Goal: Task Accomplishment & Management: Use online tool/utility

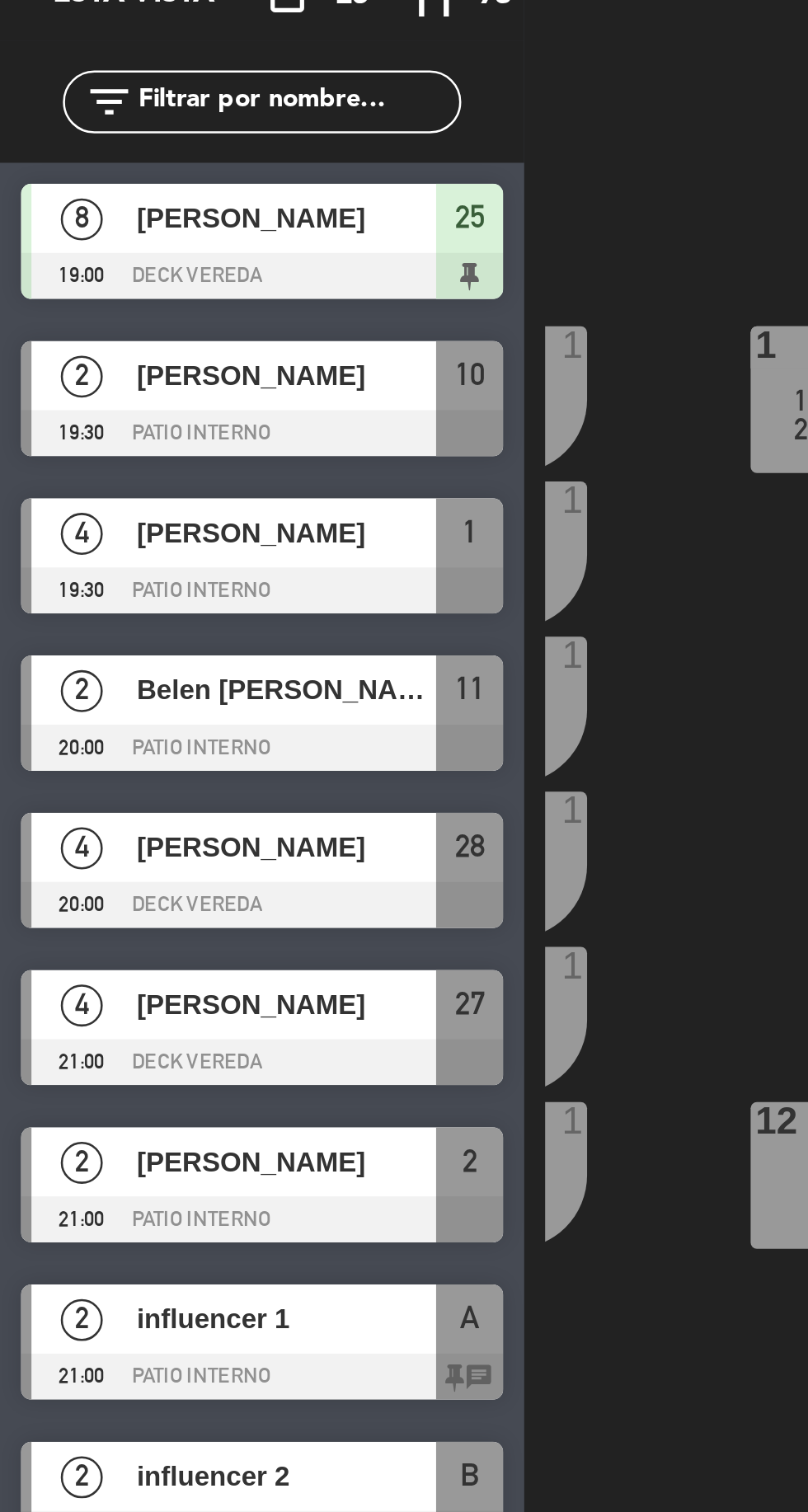
scroll to position [0, 48]
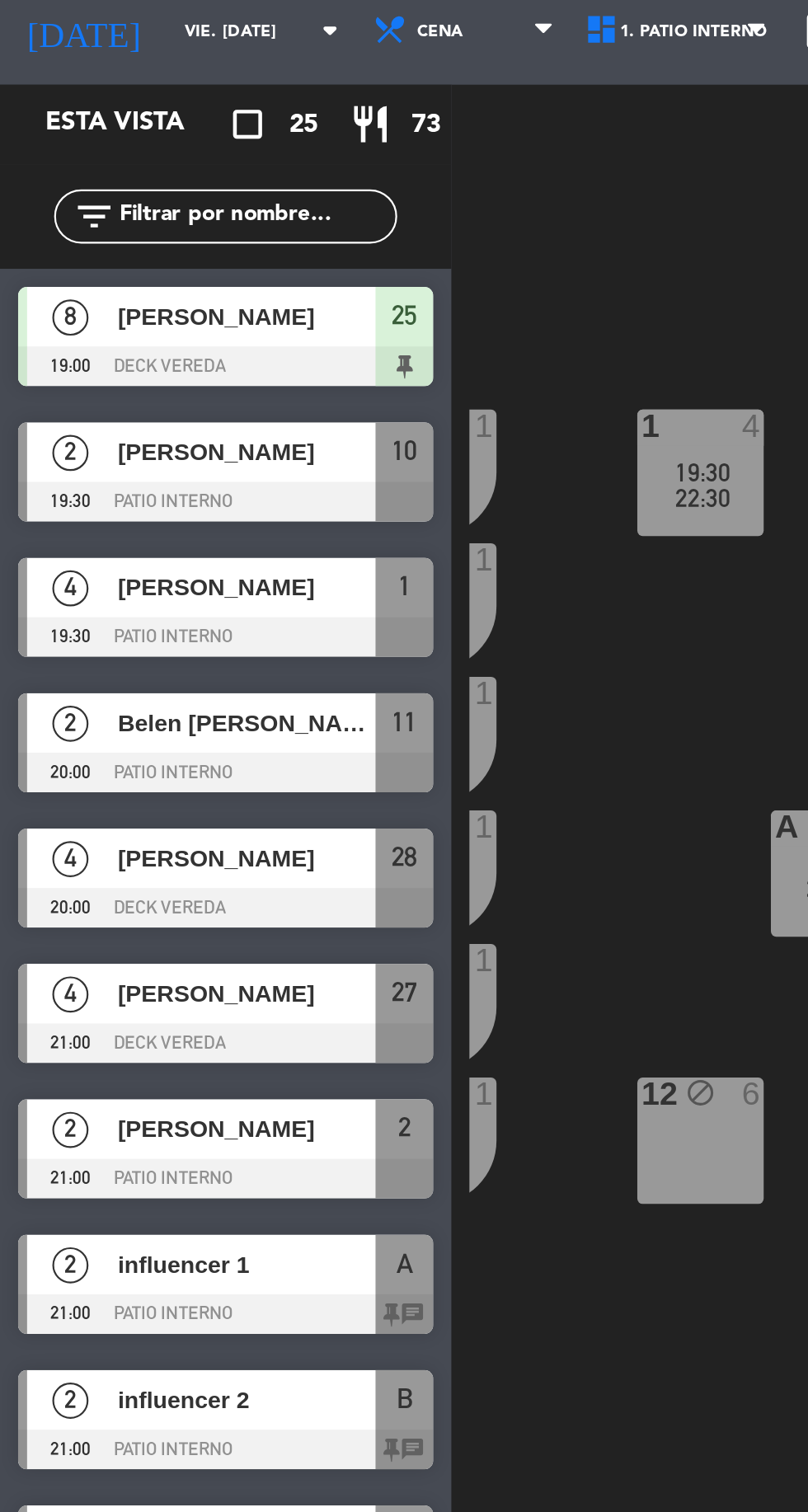
click at [159, 334] on span "[PERSON_NAME]" at bounding box center [112, 328] width 118 height 18
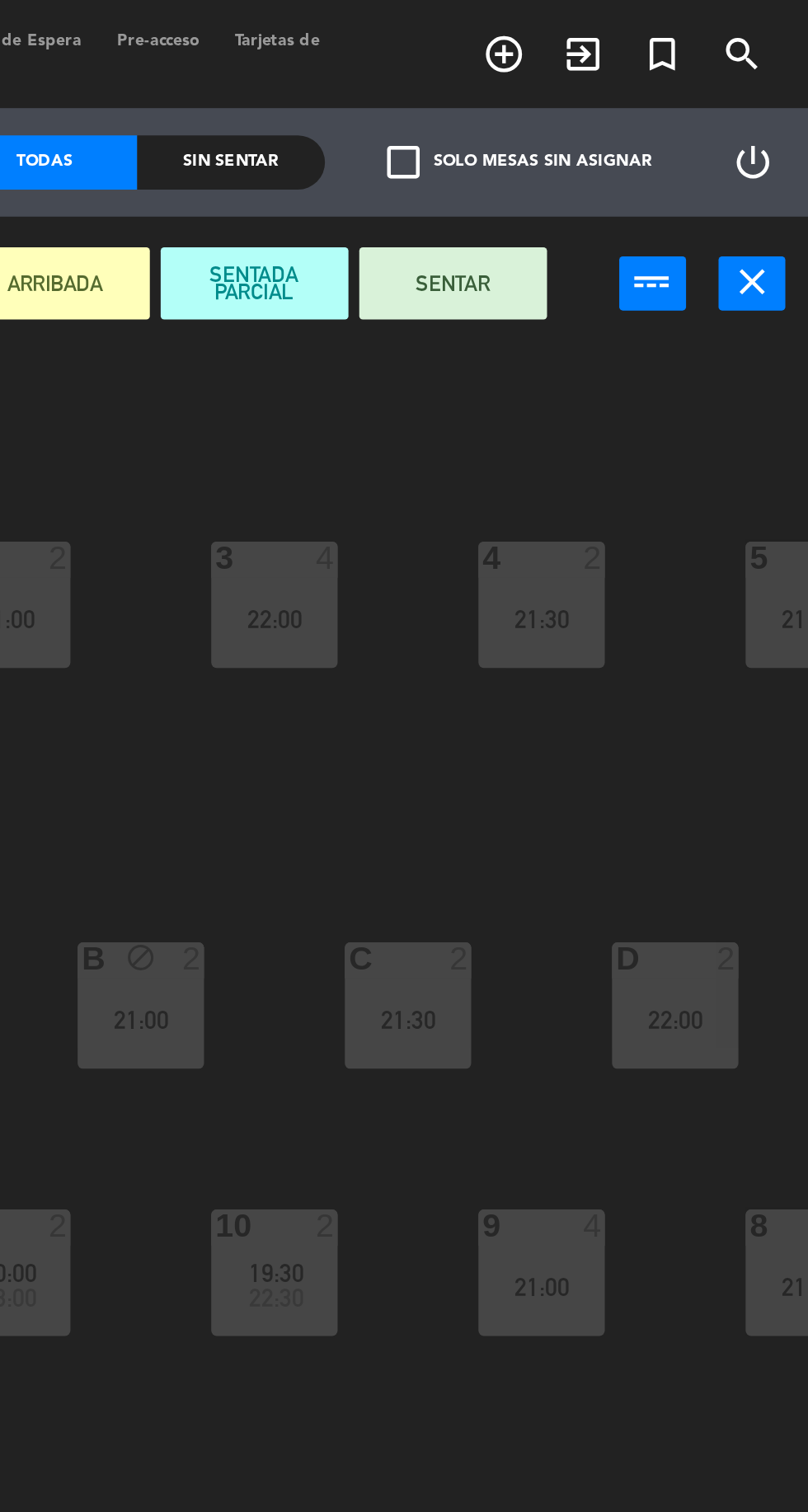
click at [653, 122] on button "SENTAR" at bounding box center [646, 129] width 86 height 33
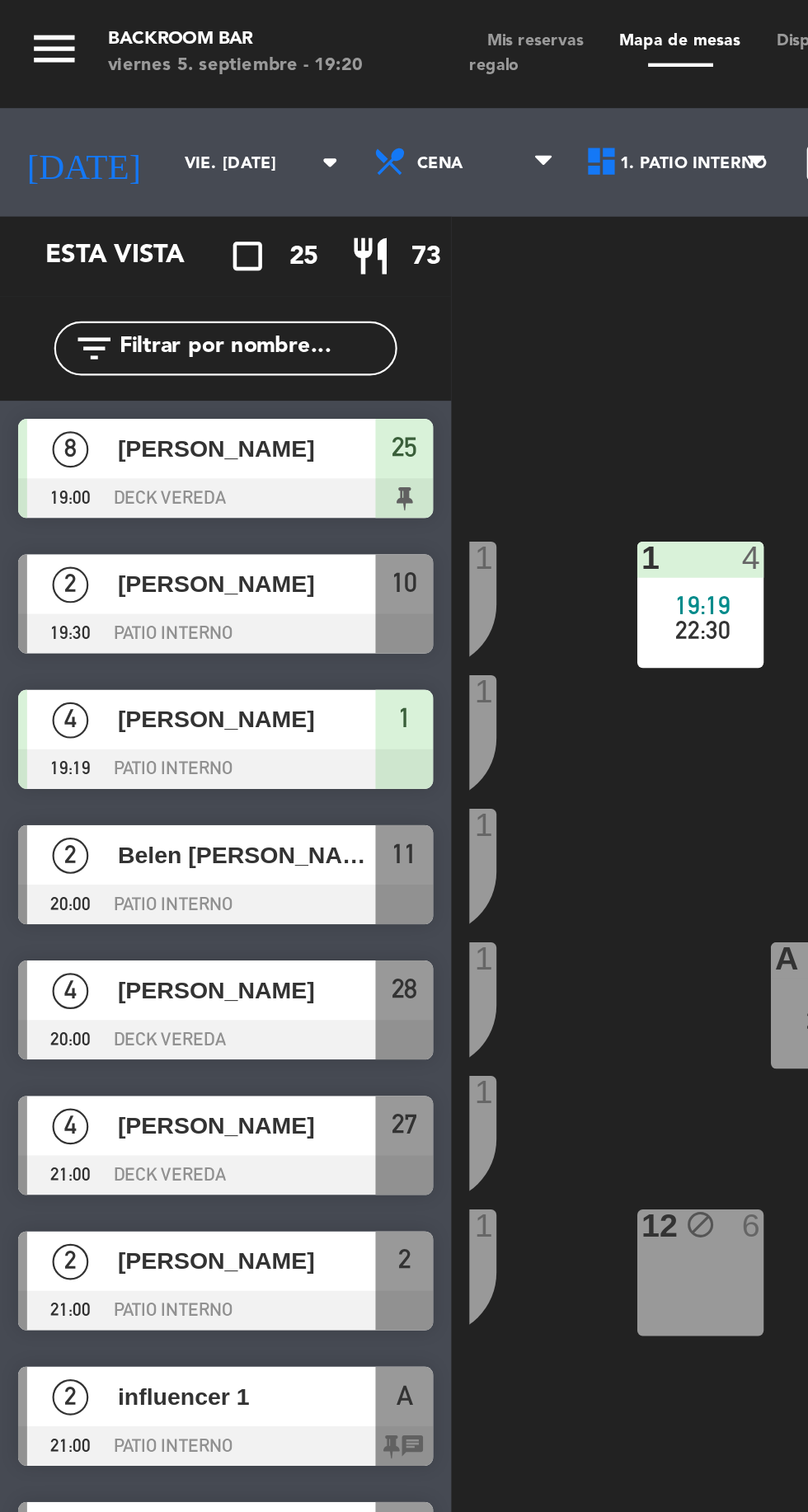
click at [253, 18] on span "Mis reservas" at bounding box center [245, 18] width 60 height 8
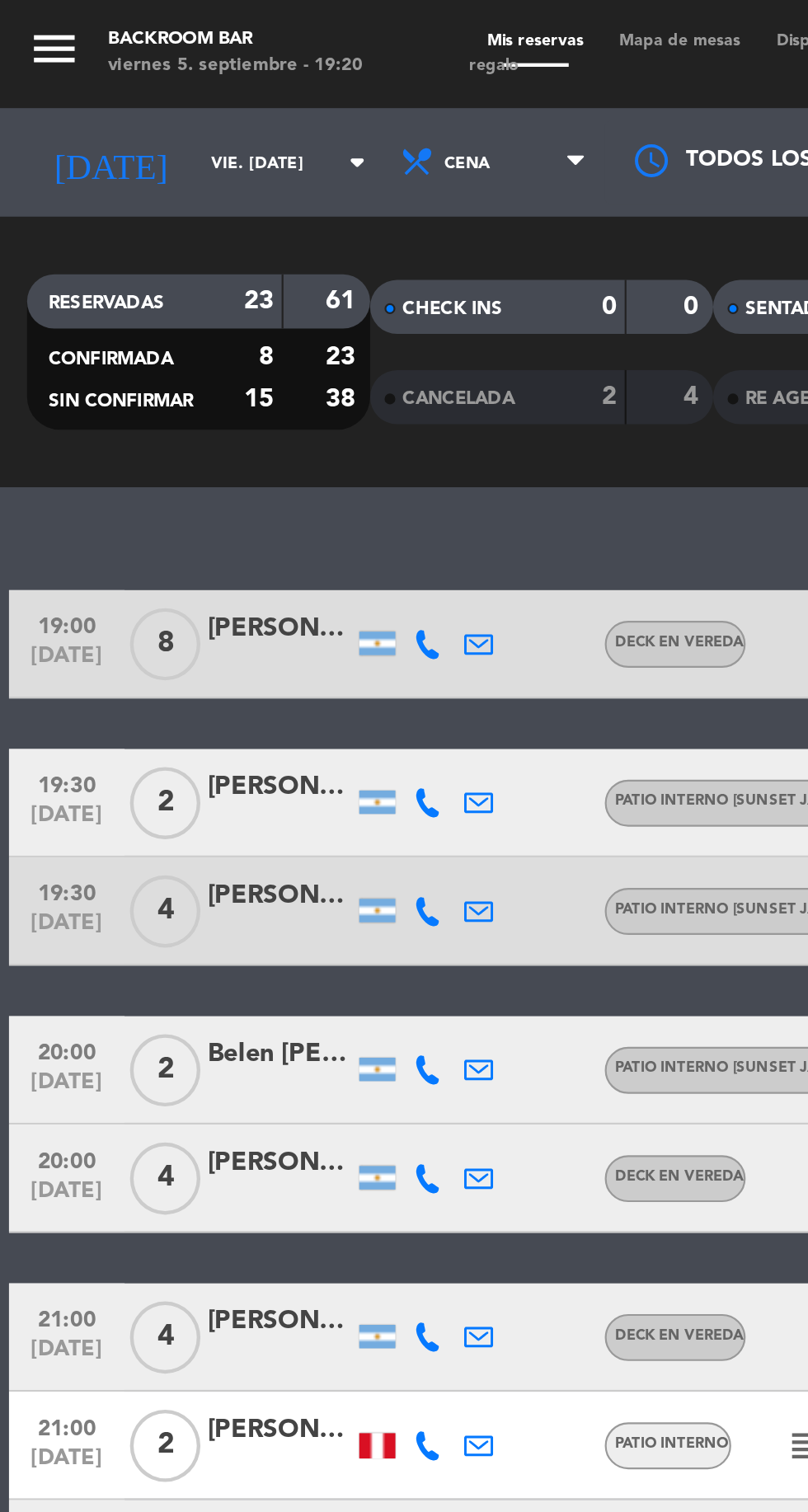
click at [308, 15] on span "Mapa de mesas" at bounding box center [310, 18] width 72 height 8
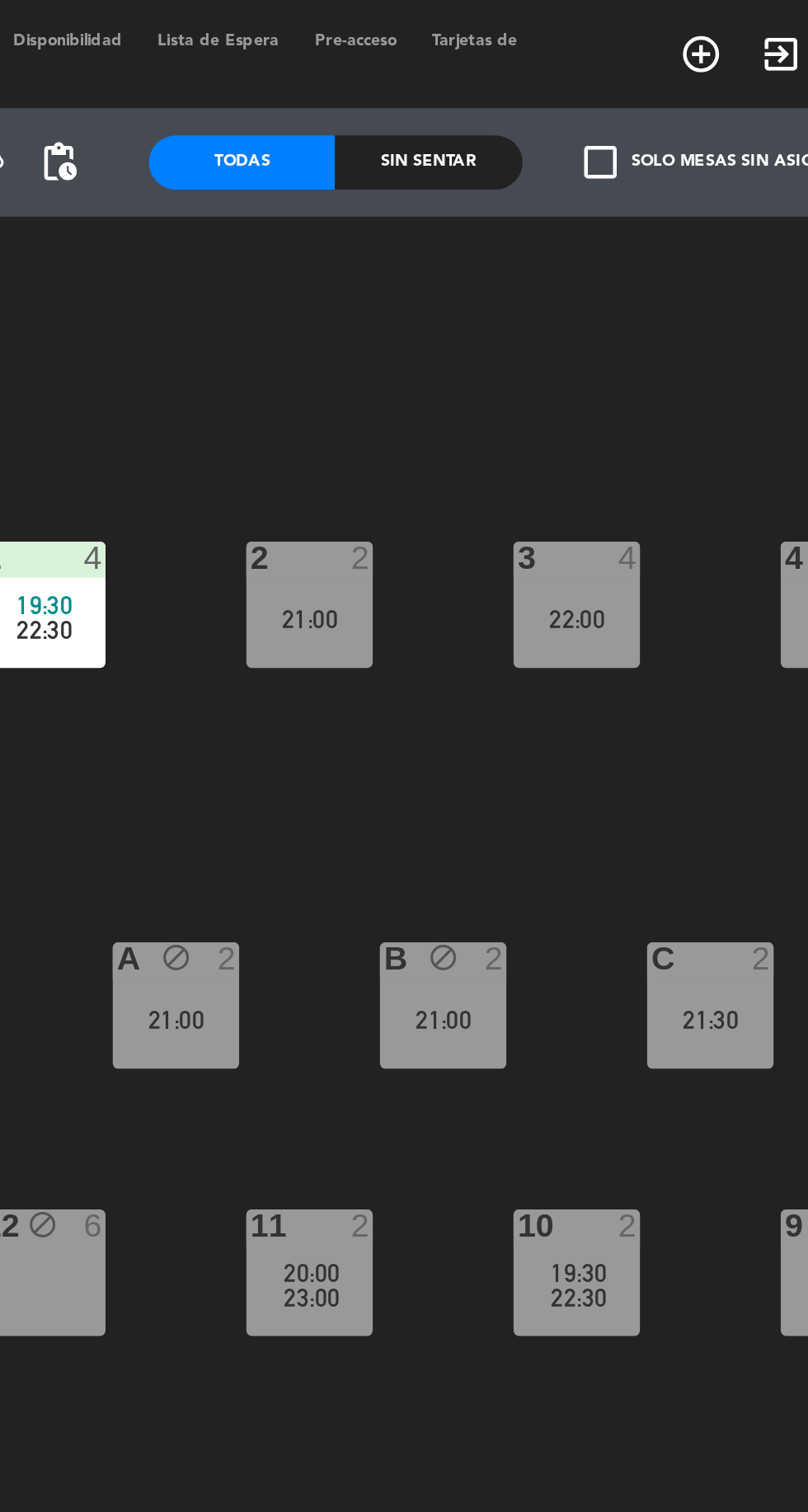
click at [564, 65] on div "Sin sentar" at bounding box center [544, 74] width 85 height 24
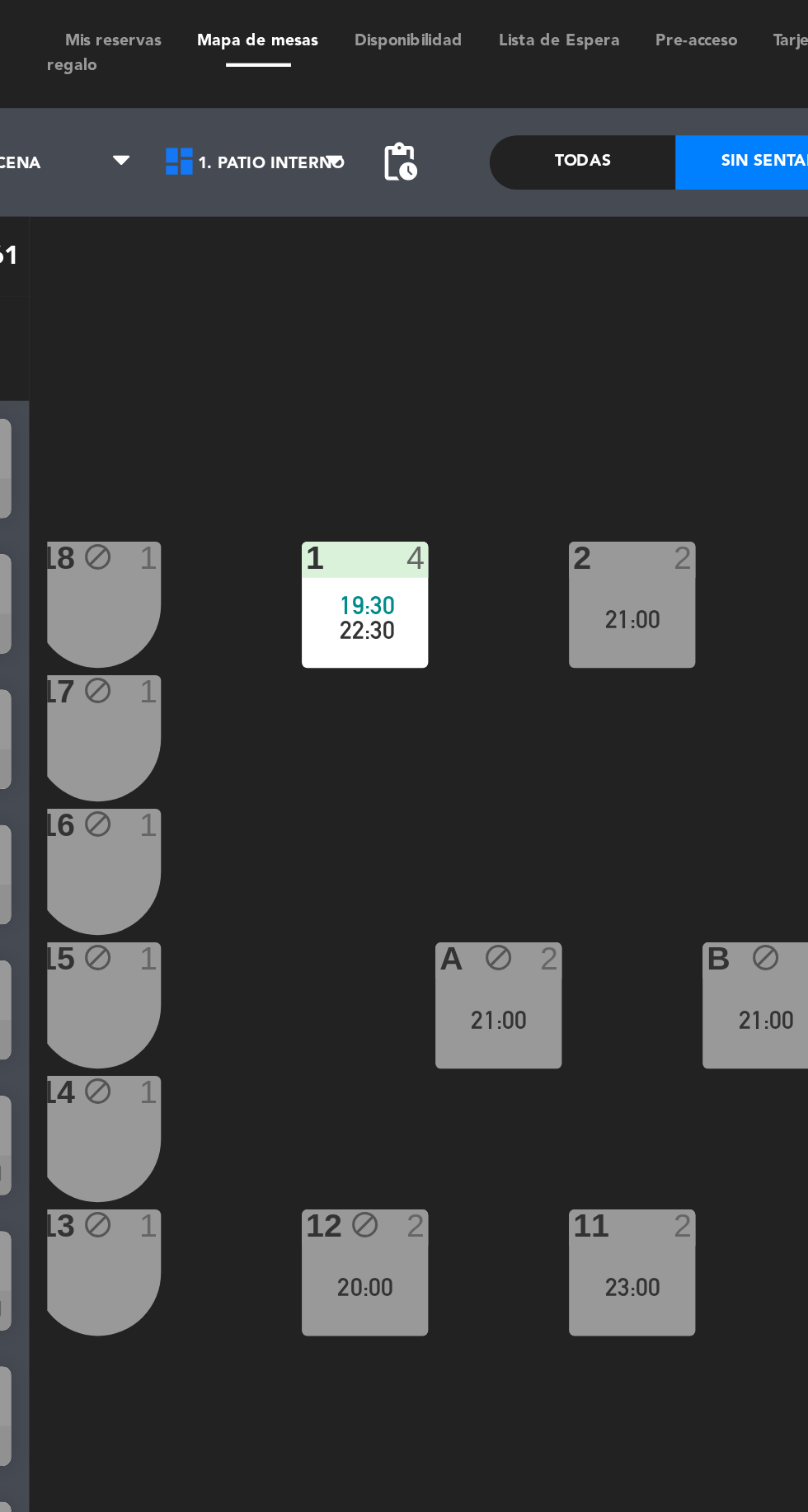
scroll to position [0, 144]
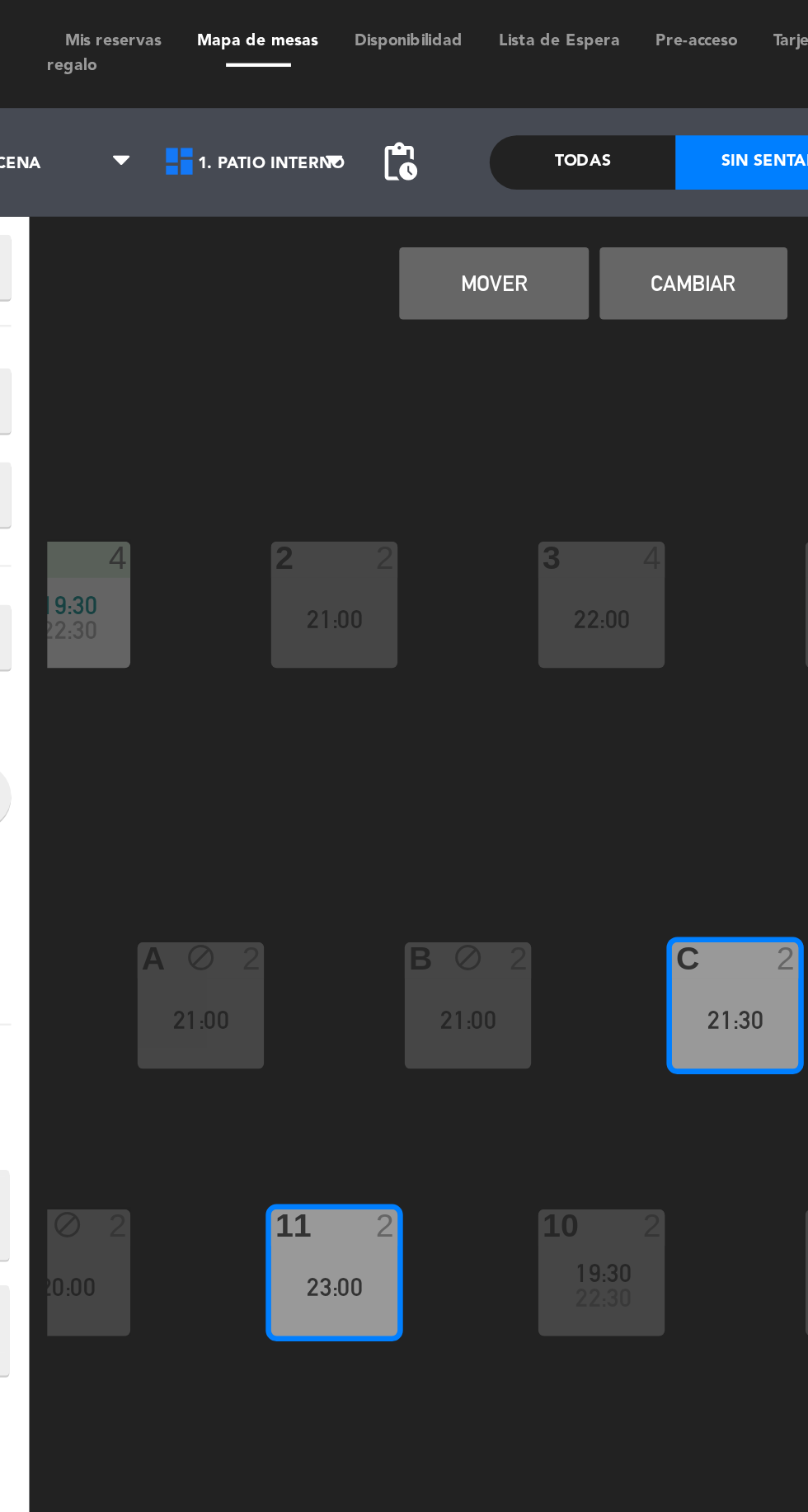
click at [515, 123] on button "Cambiar" at bounding box center [509, 129] width 86 height 33
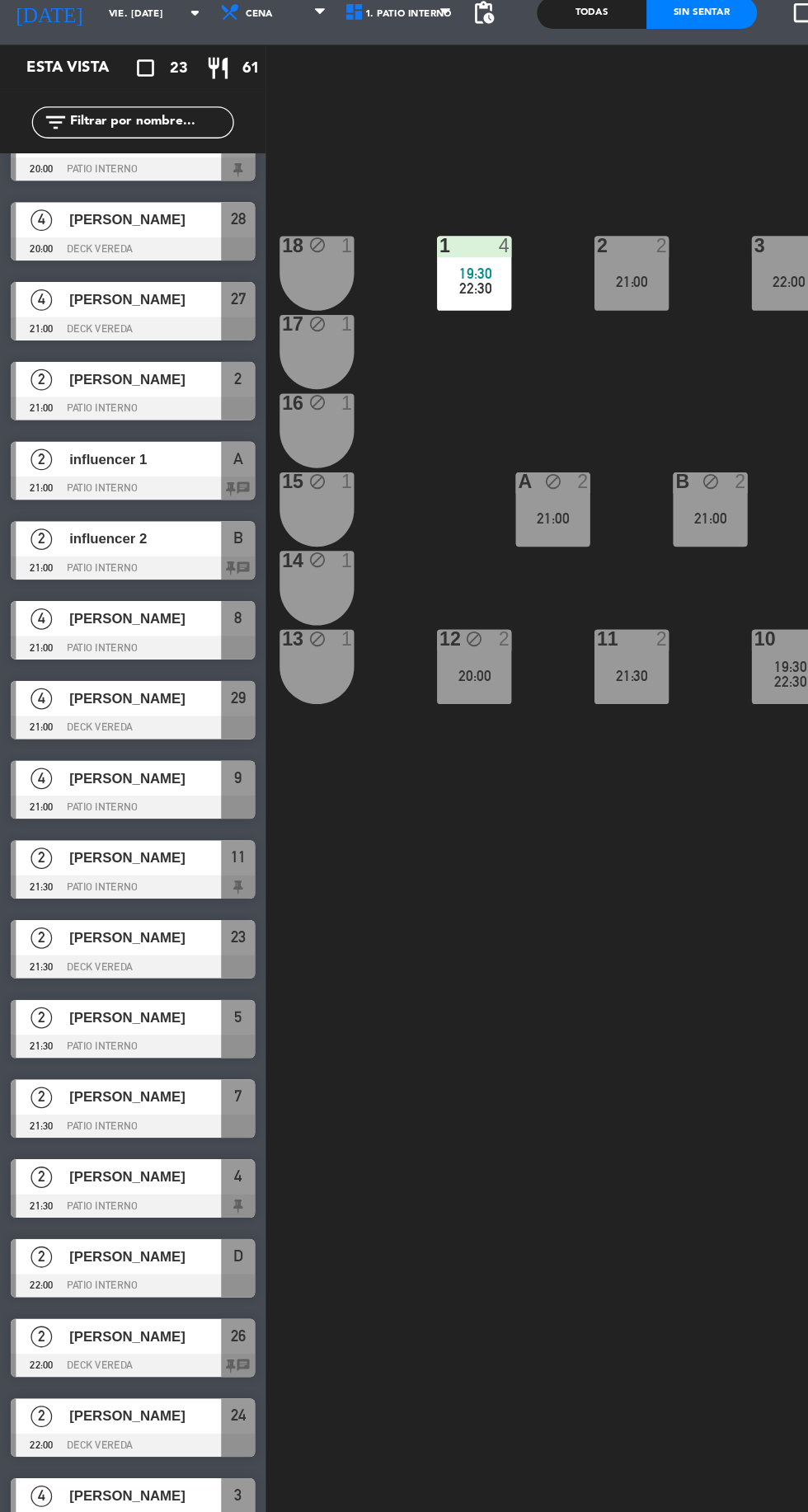
scroll to position [0, 91]
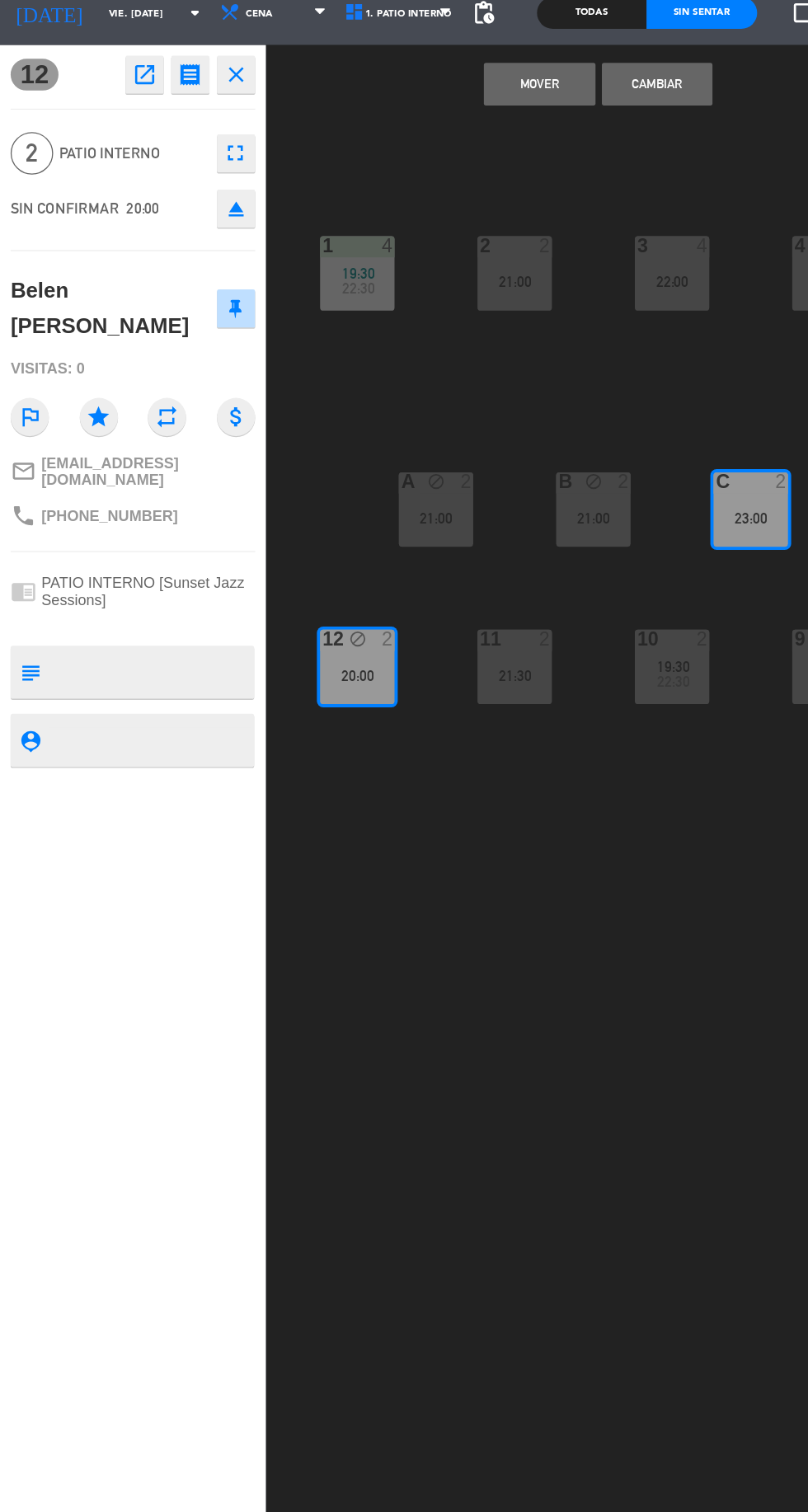
click at [403, 138] on button "Mover" at bounding box center [418, 129] width 86 height 33
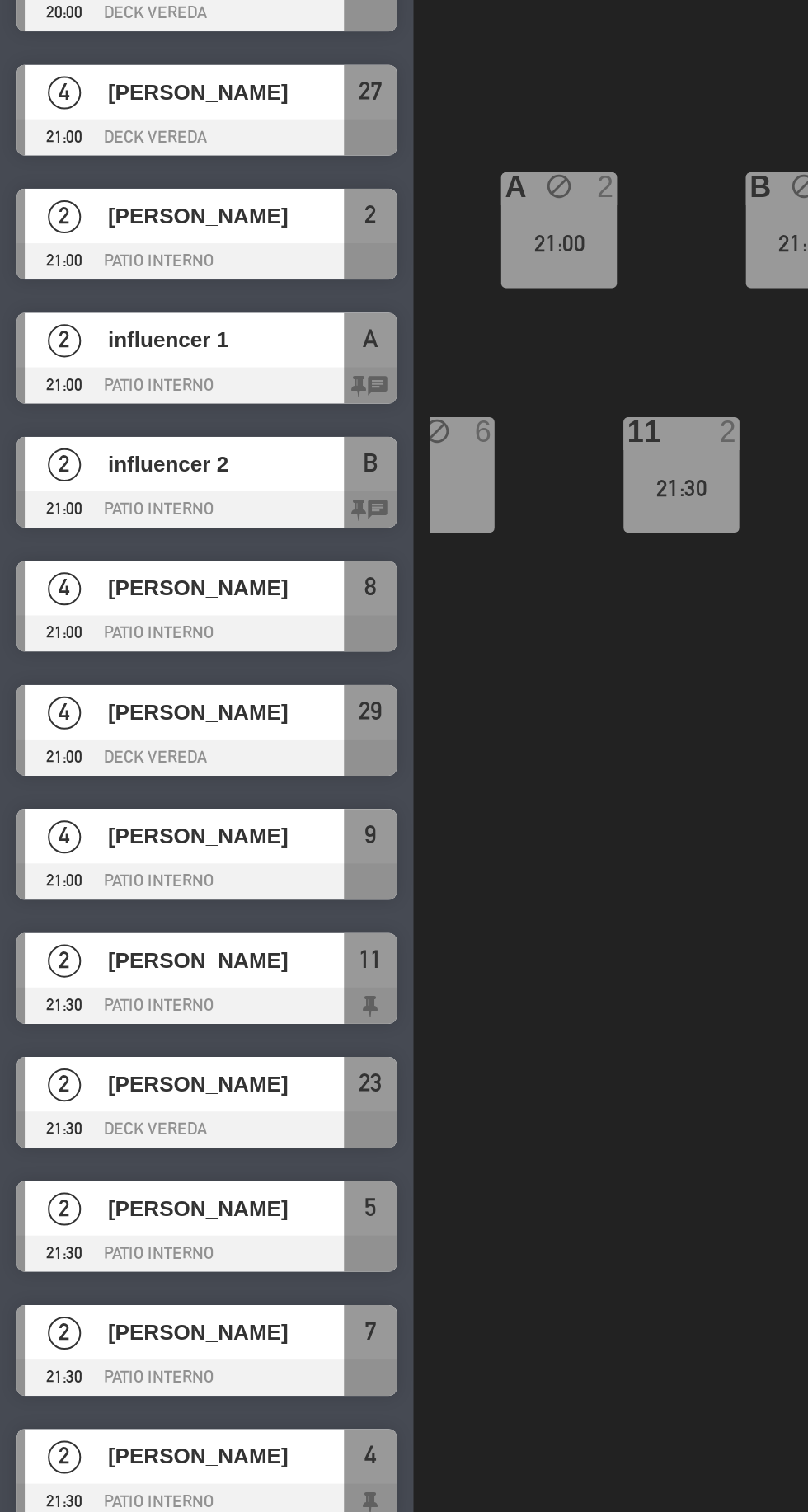
scroll to position [10, 0]
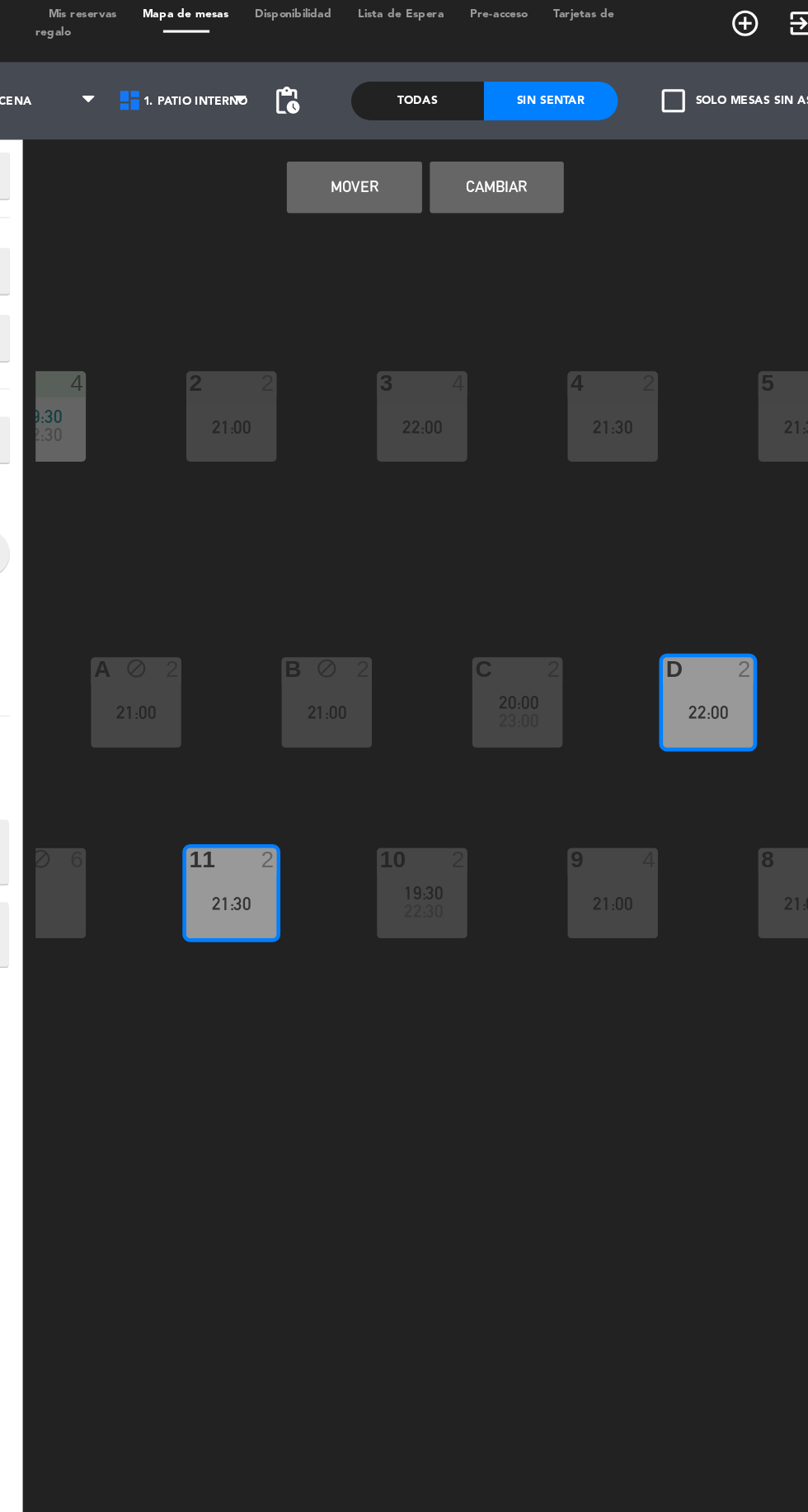
click at [516, 128] on button "Cambiar" at bounding box center [509, 129] width 86 height 33
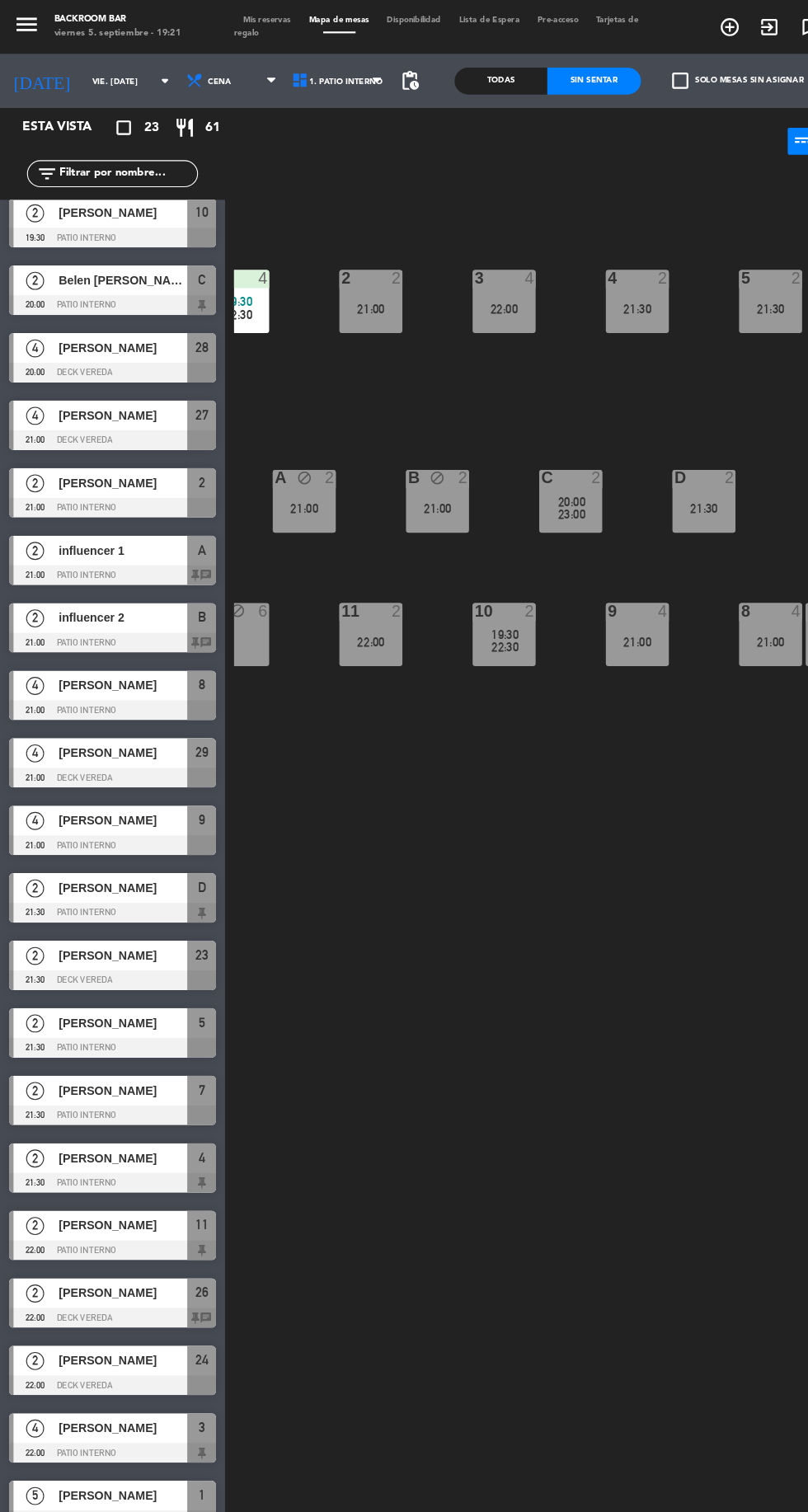
scroll to position [0, 60]
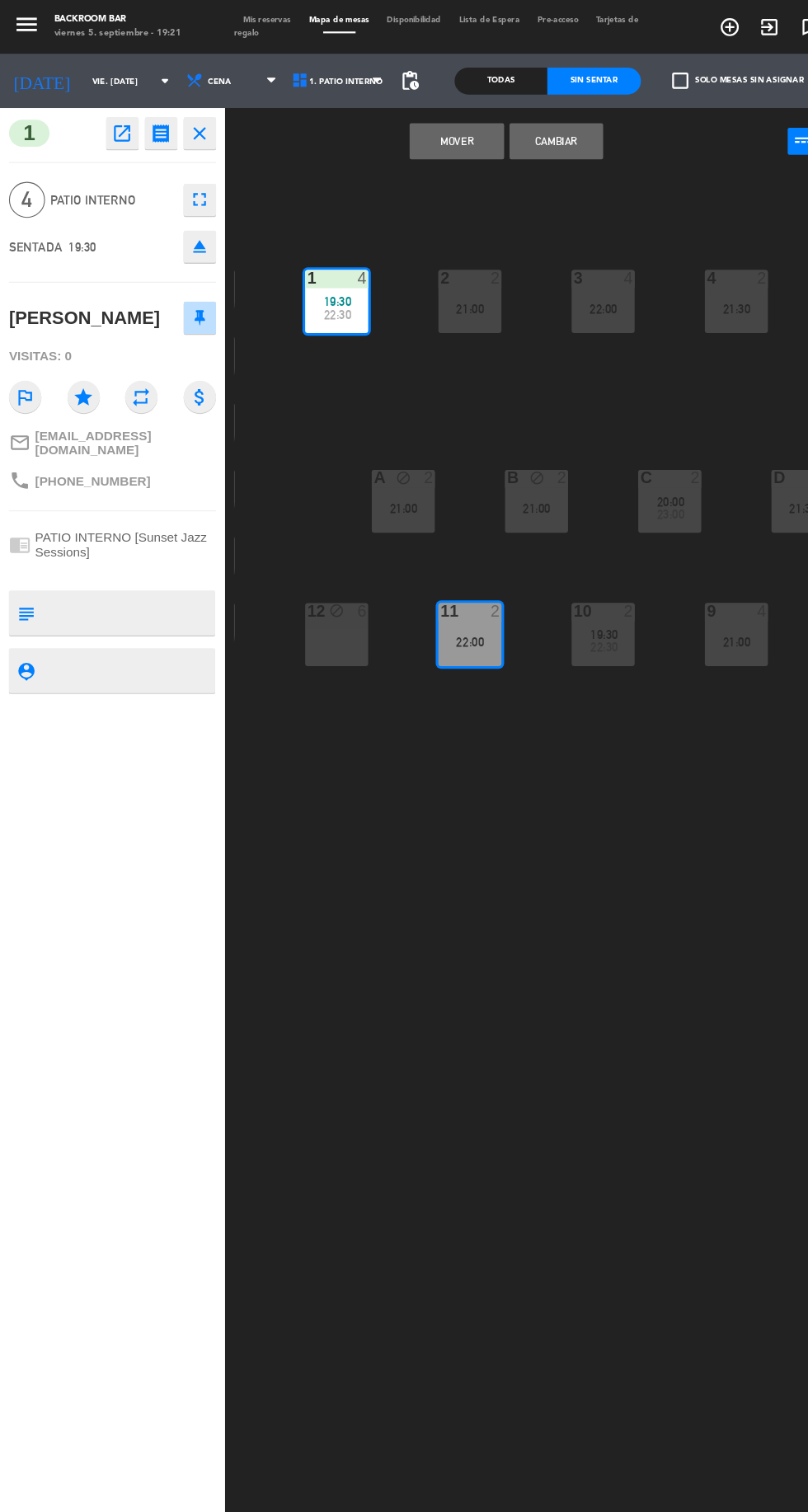
click at [420, 128] on button "Mover" at bounding box center [418, 129] width 86 height 33
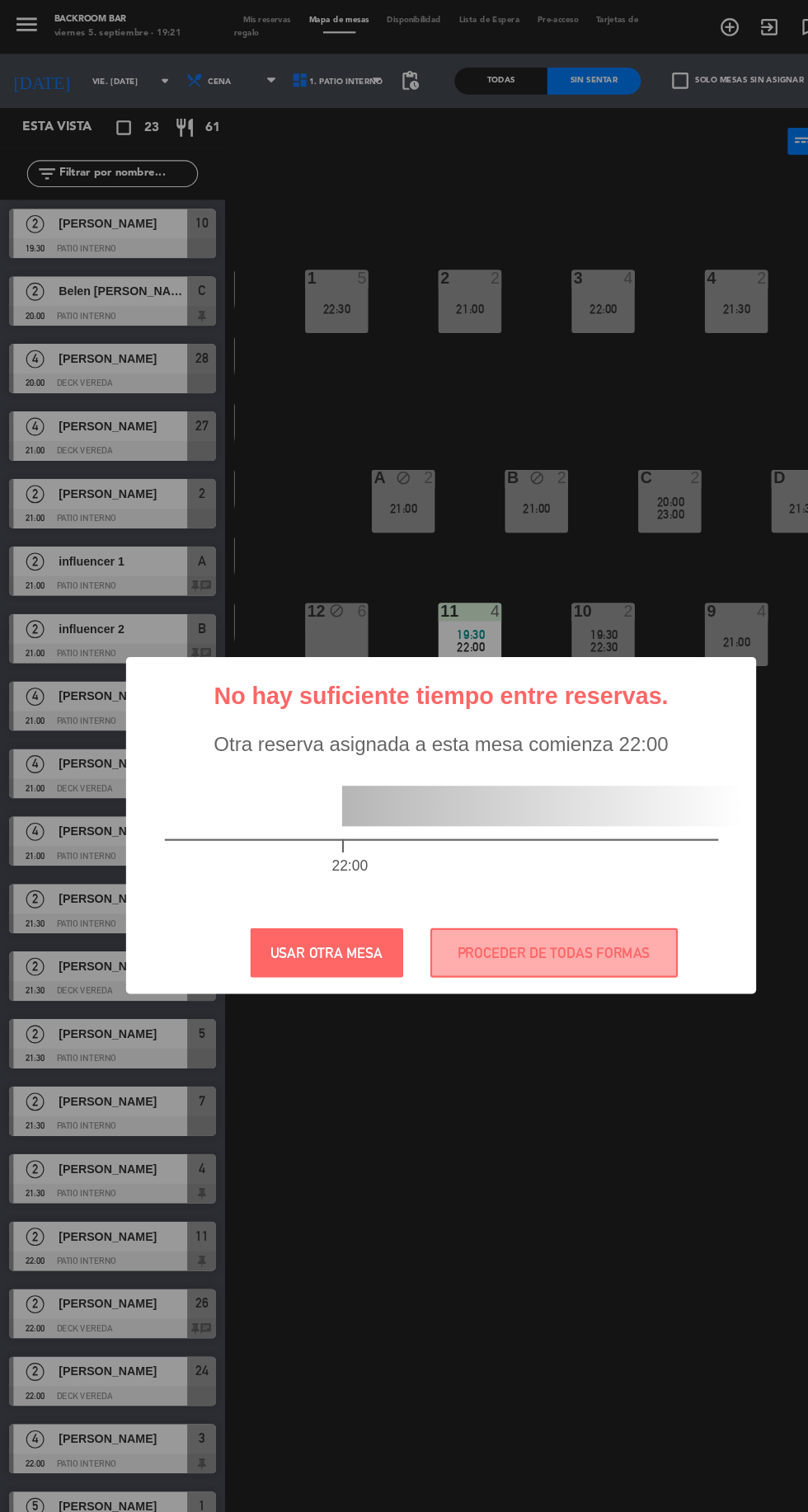
click at [498, 1106] on div "? ! i No hay suficiente tiempo entre reservas. × Otra reserva asignada a esta m…" at bounding box center [404, 756] width 808 height 1512
click at [288, 871] on button "USAR OTRA MESA" at bounding box center [299, 873] width 140 height 45
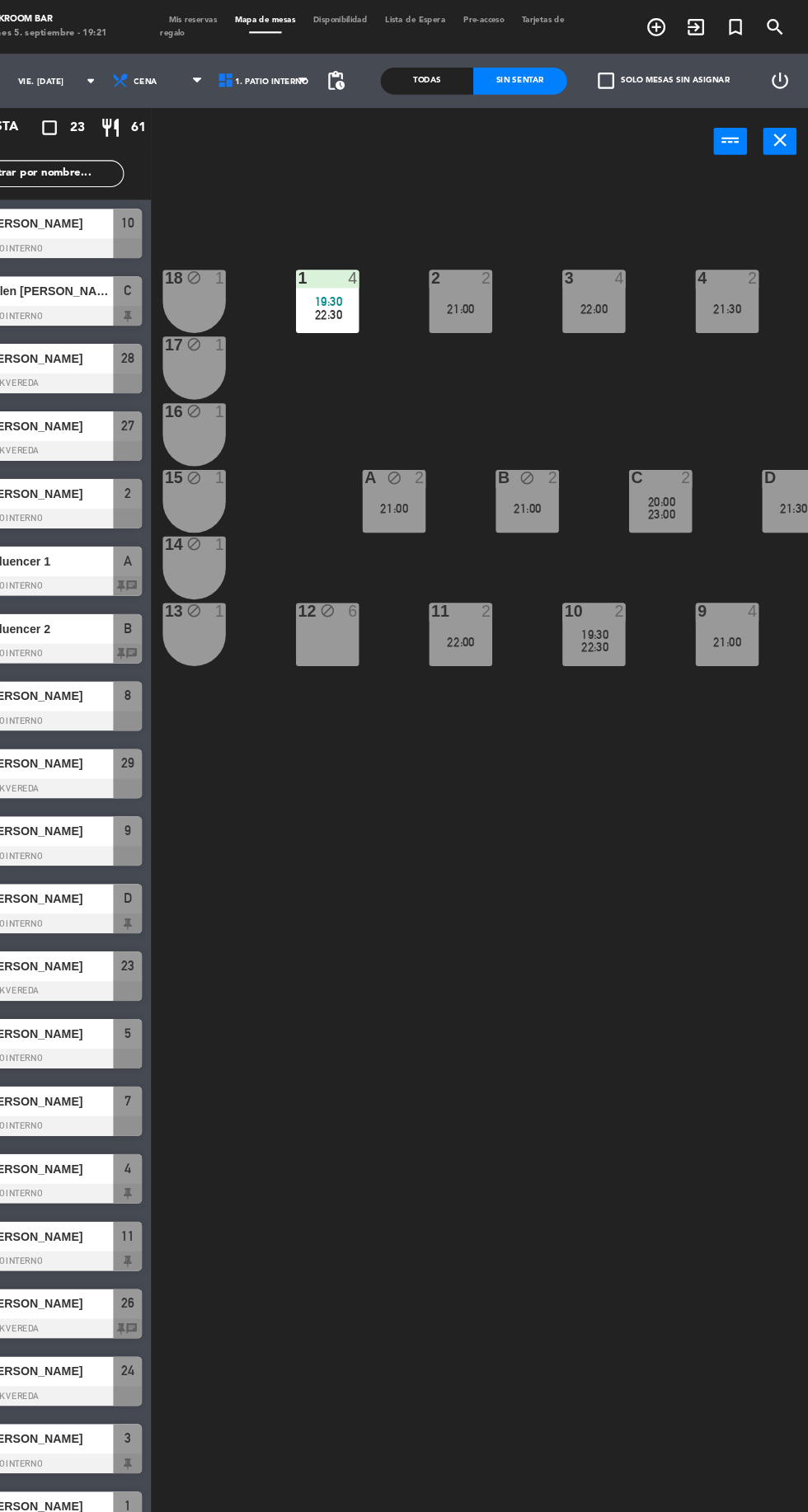
scroll to position [0, 123]
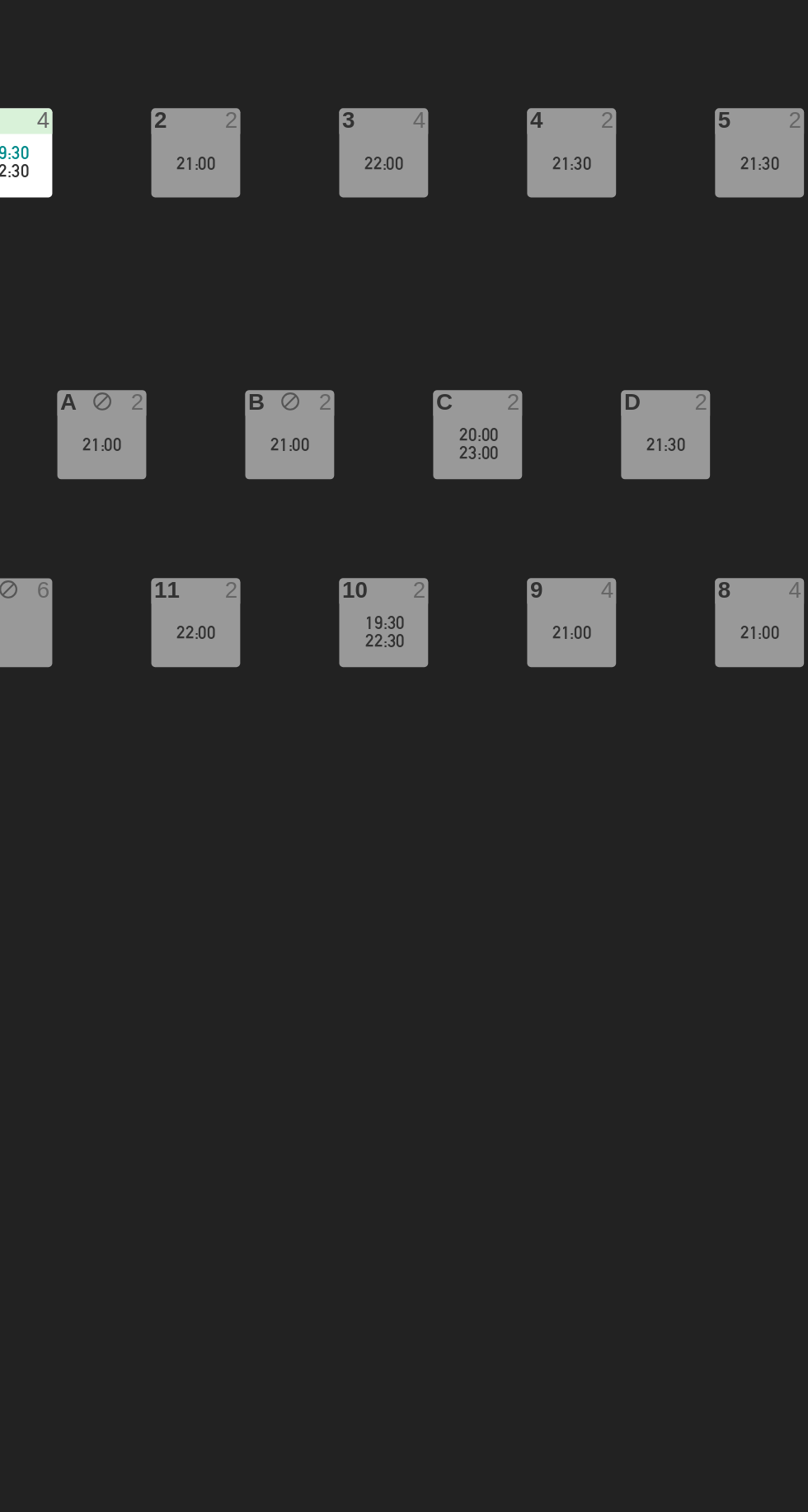
click at [582, 758] on div "1 4 19:30 22:30 2 2 21:00 3 4 22:00 4 2 21:30 5 2 21:30 18 block 1 17 block 1 1…" at bounding box center [512, 834] width 594 height 1352
click at [695, 706] on div "1 4 19:30 22:30 2 2 21:00 3 4 22:00 4 2 21:30 5 2 21:30 18 block 1 17 block 1 1…" at bounding box center [512, 834] width 594 height 1352
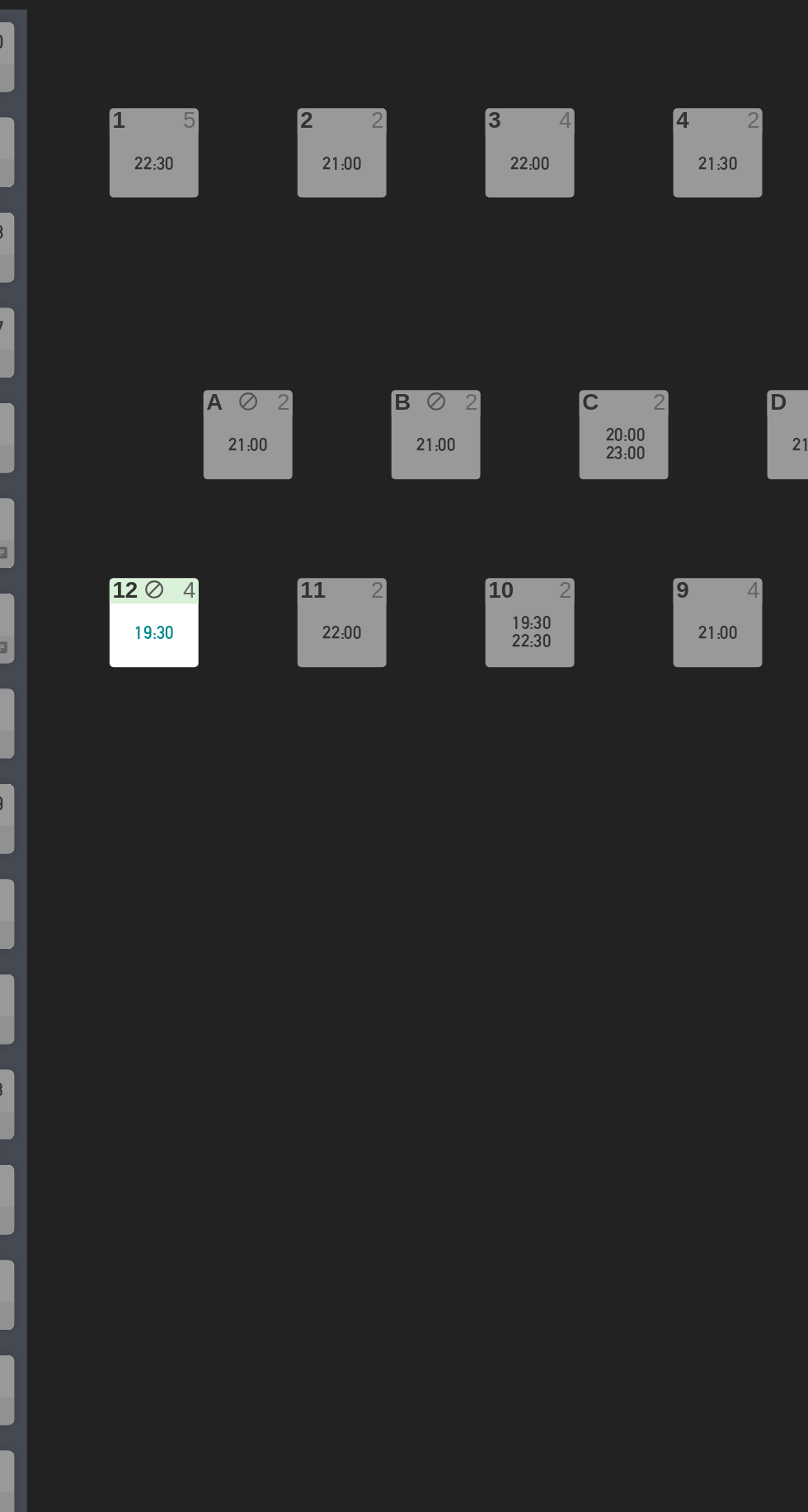
scroll to position [0, 76]
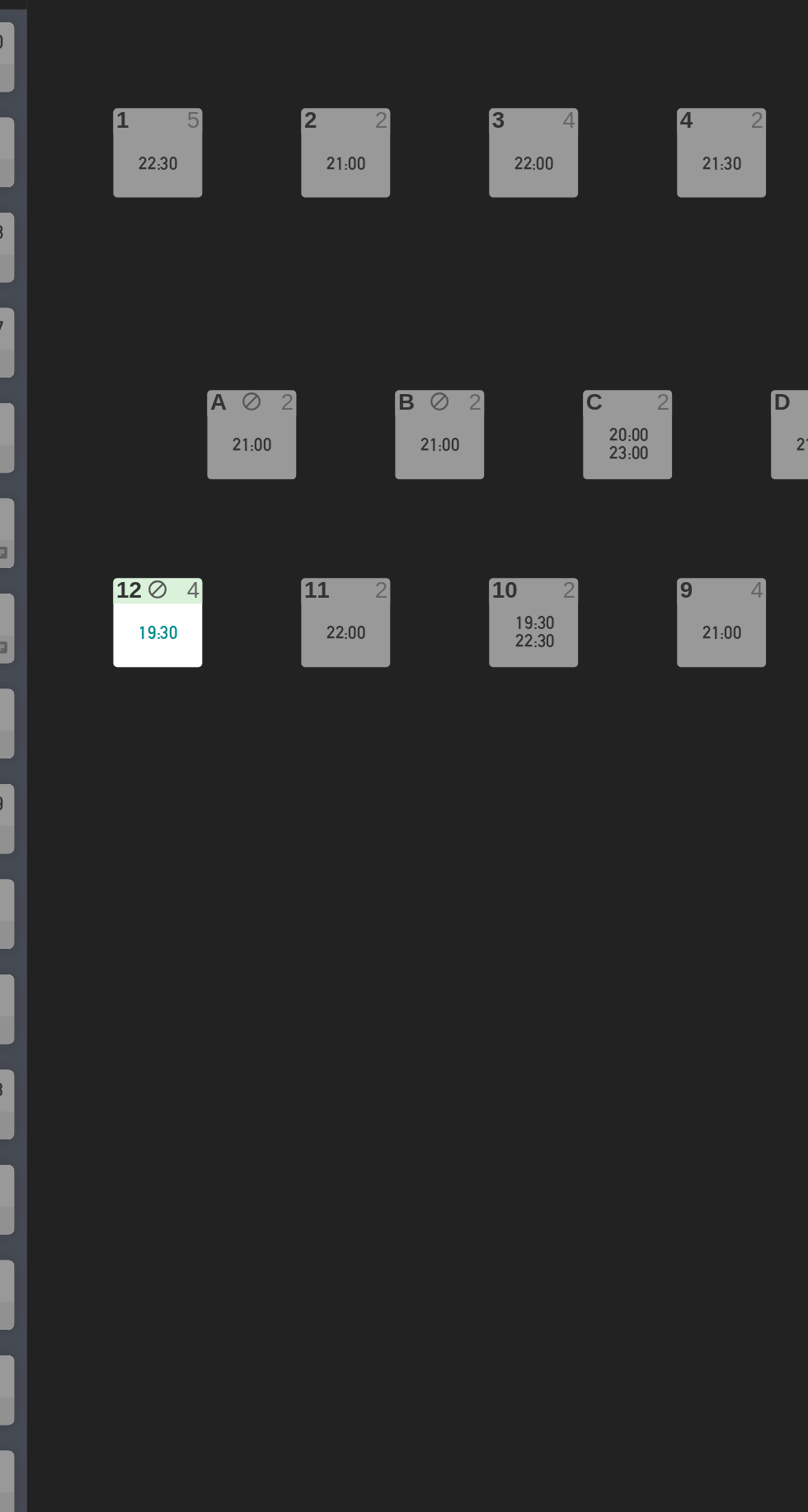
click at [493, 836] on div "1 5 22:30 2 2 21:00 3 4 22:00 4 2 21:30 5 2 21:30 18 block 1 17 block 1 16 bloc…" at bounding box center [512, 834] width 594 height 1352
click at [433, 860] on div "1 5 22:30 2 2 21:00 3 4 22:00 4 2 21:30 5 2 21:30 18 block 1 17 block 1 16 bloc…" at bounding box center [512, 834] width 594 height 1352
click at [555, 340] on div "1 5 22:30 2 2 21:00 3 4 22:00 4 2 21:30 5 2 21:30 18 block 1 17 block 1 16 bloc…" at bounding box center [512, 834] width 594 height 1352
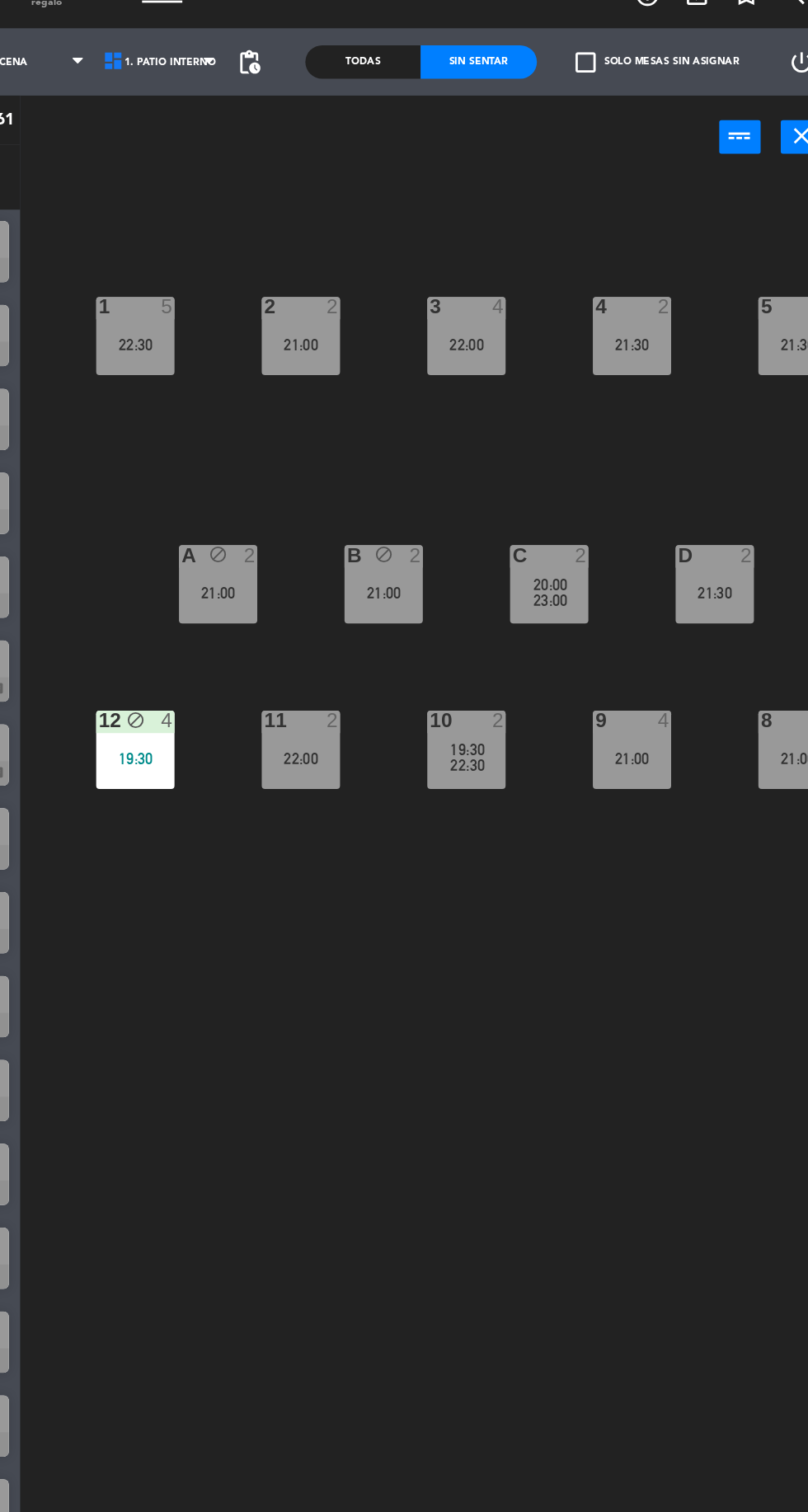
scroll to position [0, 71]
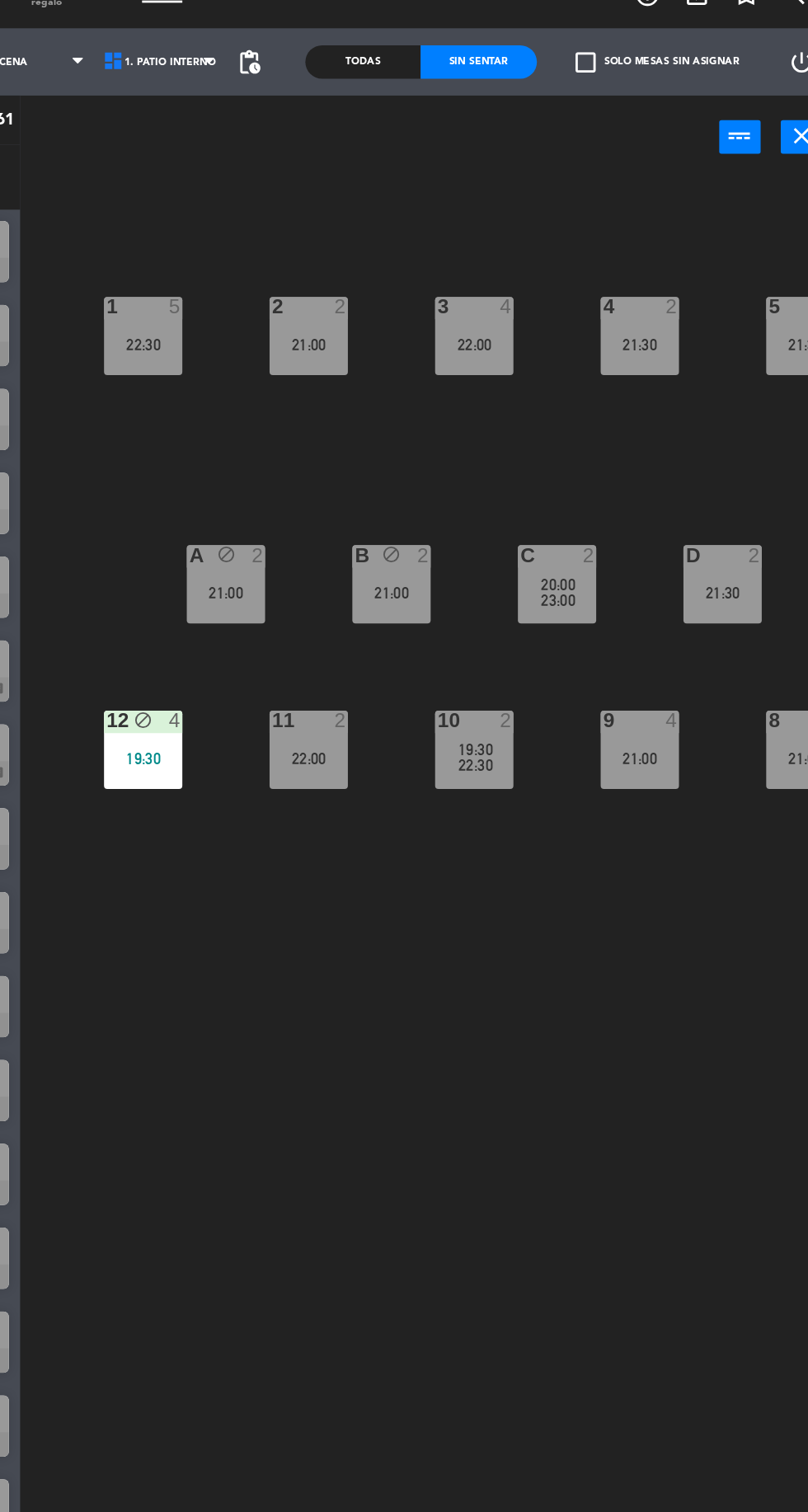
click at [185, 823] on span "D" at bounding box center [185, 823] width 8 height 20
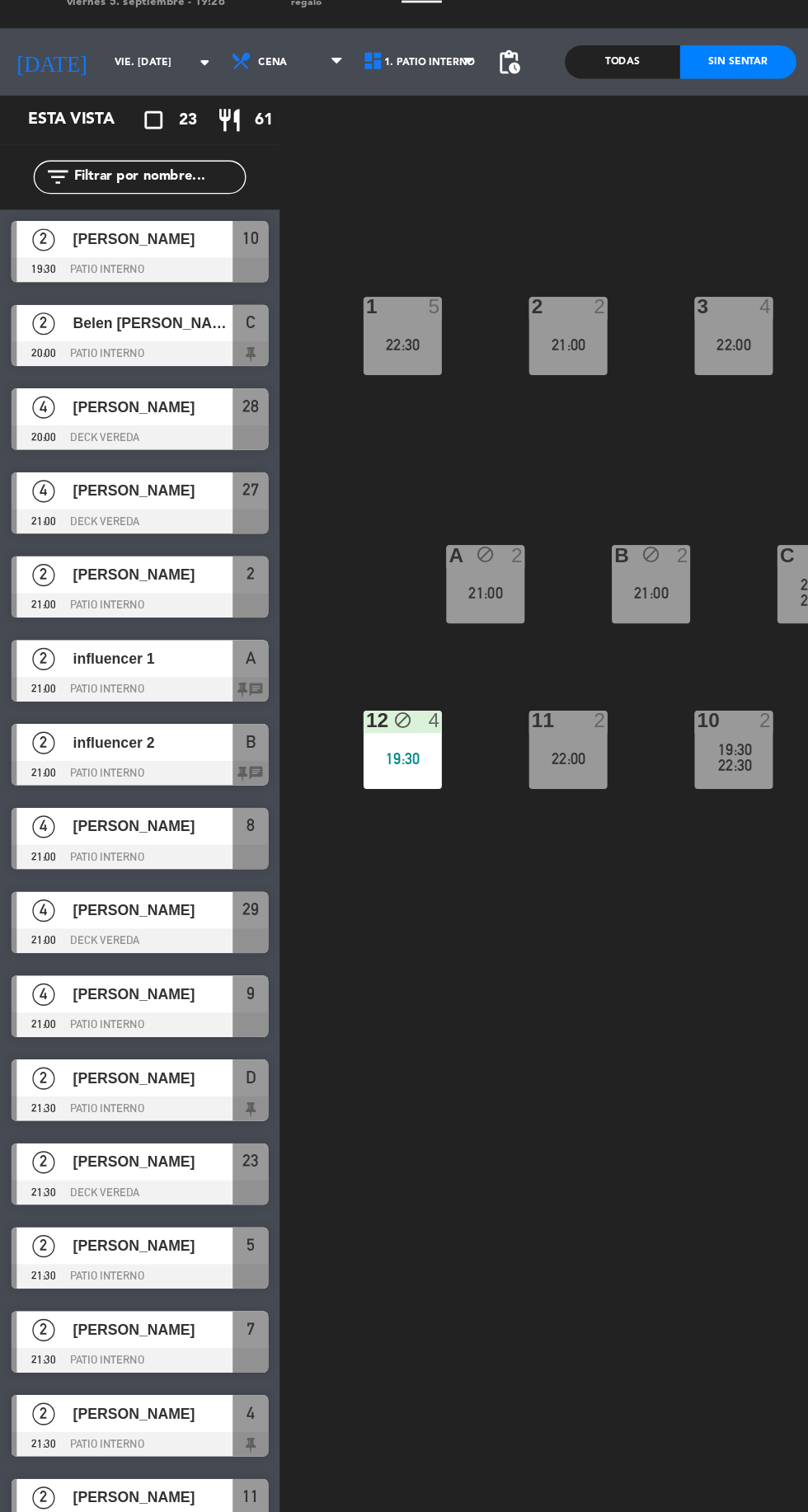
click at [399, 886] on div "1 5 22:30 2 2 21:00 3 4 22:00 4 2 21:30 5 2 21:30 18 block 1 17 block 1 16 bloc…" at bounding box center [512, 834] width 594 height 1352
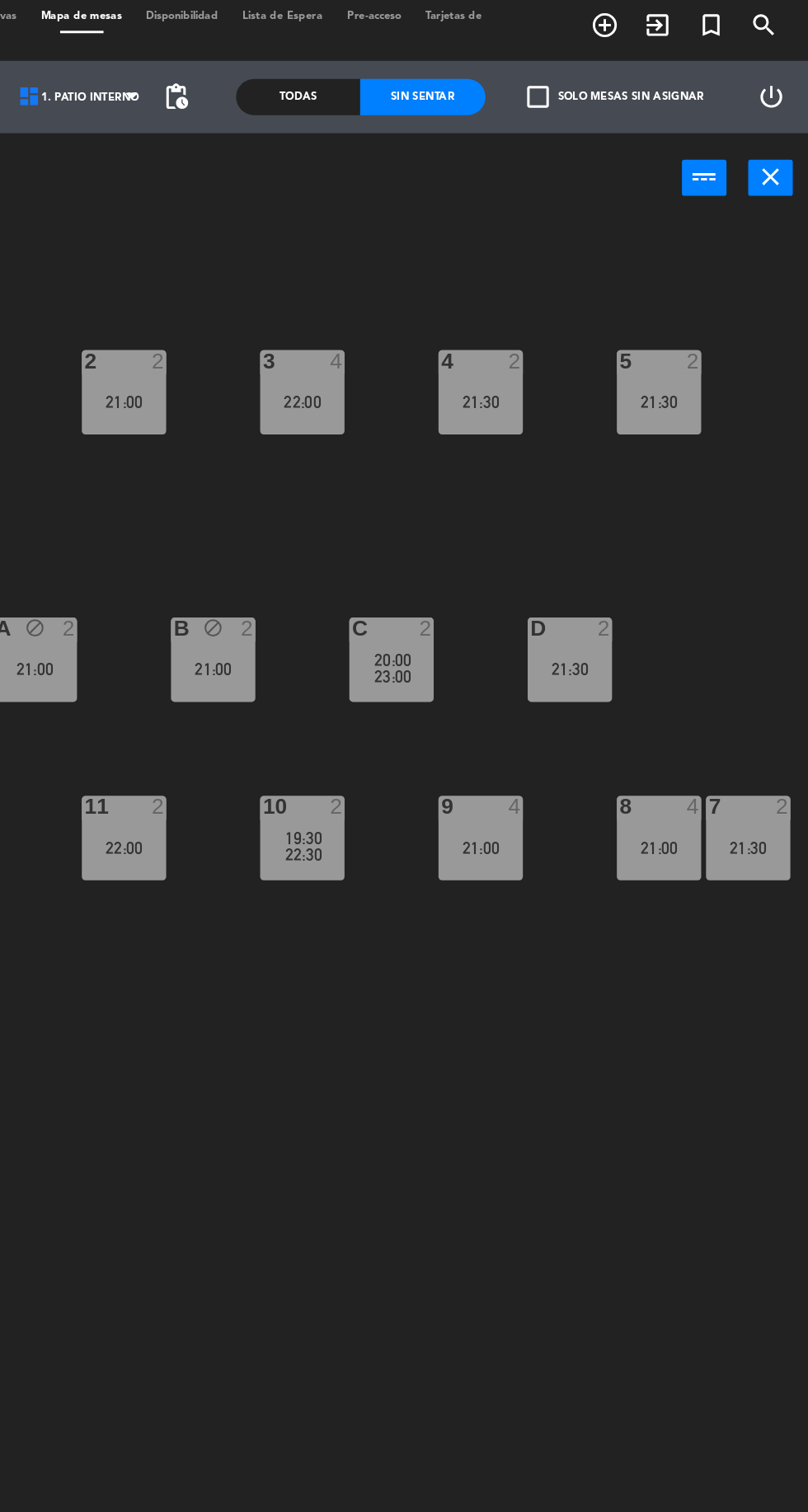
scroll to position [0, 0]
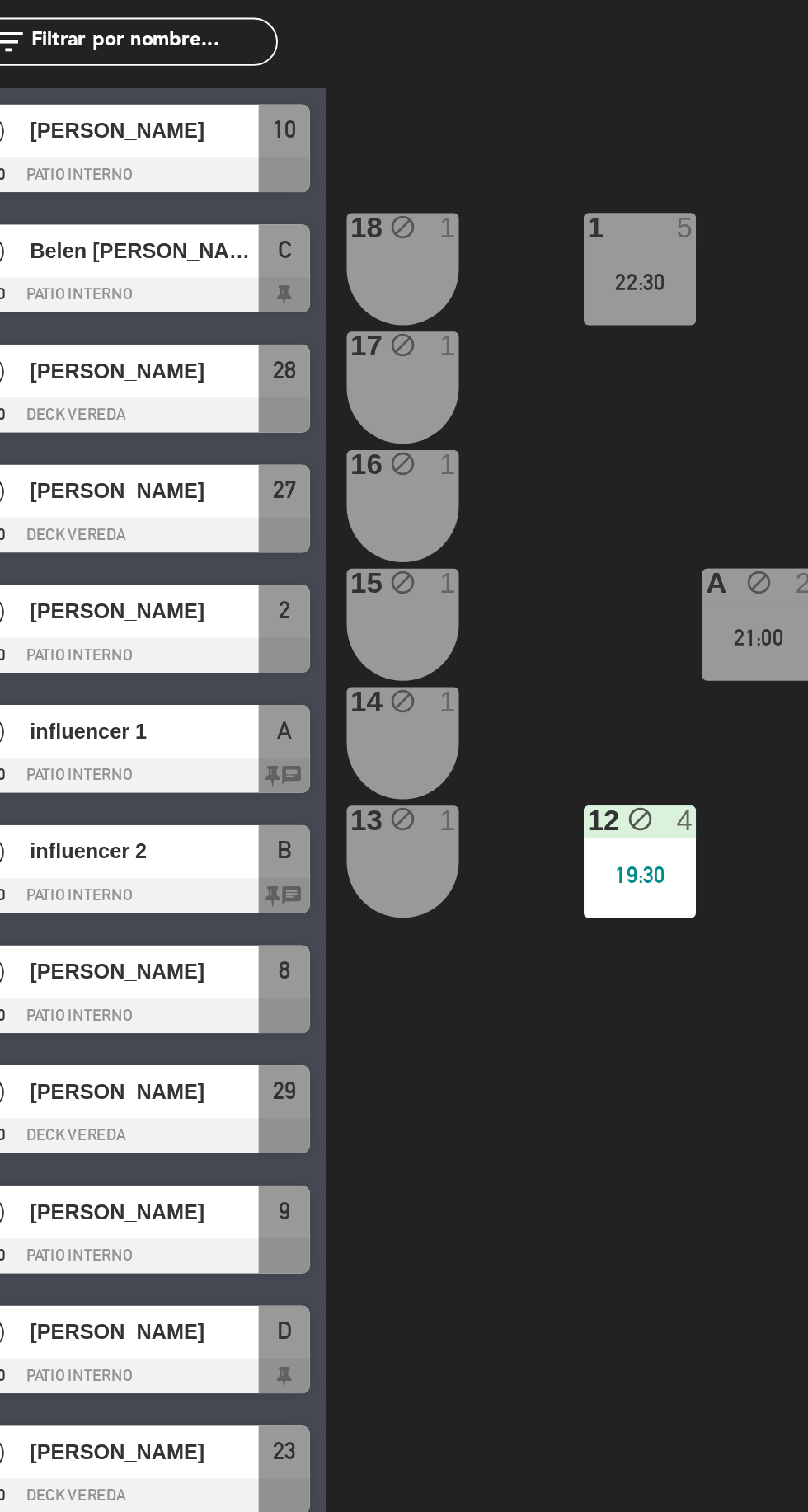
click at [164, 210] on span "[PERSON_NAME]" at bounding box center [112, 205] width 118 height 18
